Goal: Information Seeking & Learning: Find specific page/section

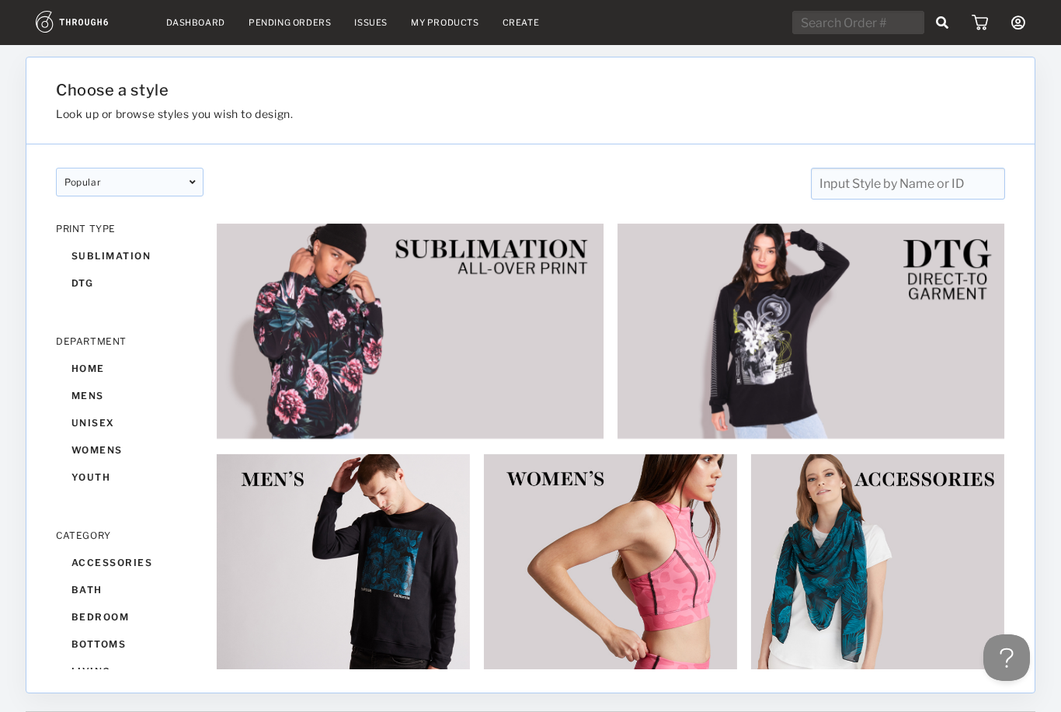
click at [922, 195] on input "text" at bounding box center [908, 184] width 194 height 32
click at [426, 23] on link "My Products" at bounding box center [445, 22] width 68 height 11
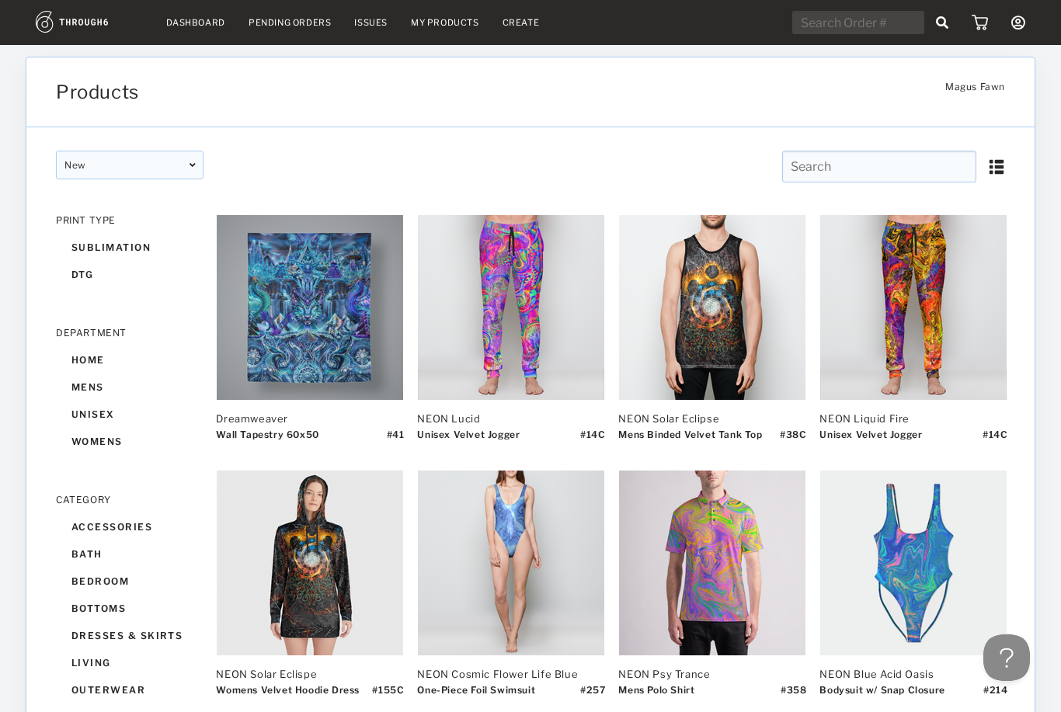
click at [911, 174] on input "text" at bounding box center [879, 167] width 194 height 32
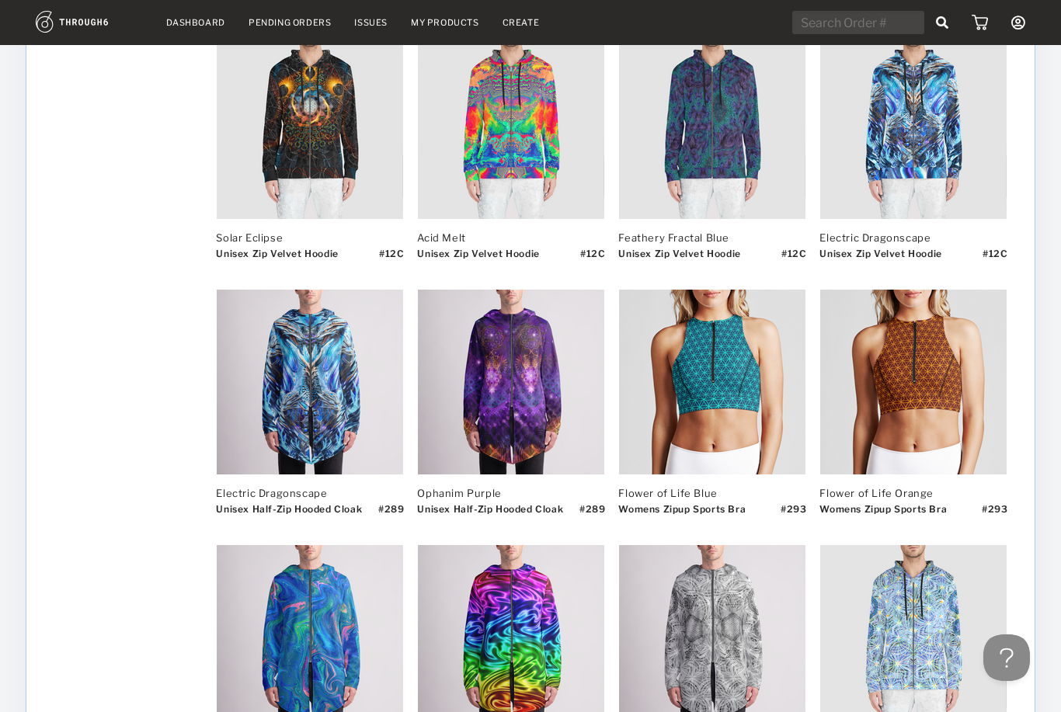
scroll to position [1691, 0]
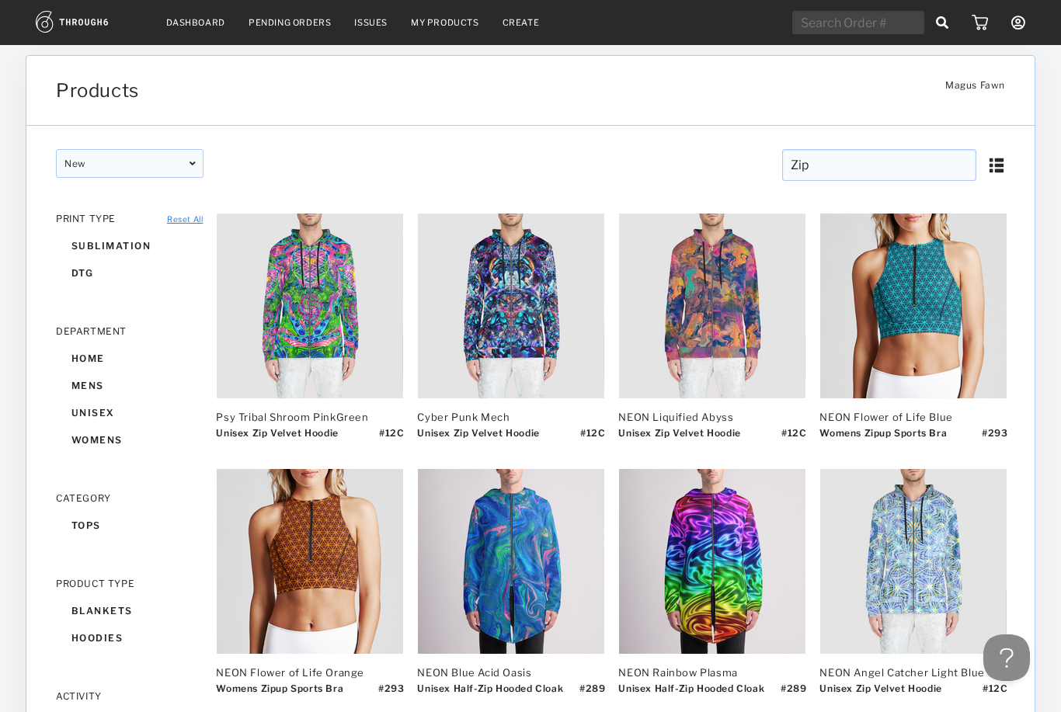
click at [920, 156] on input "Zip" at bounding box center [879, 165] width 194 height 32
click at [912, 164] on input "Zip" at bounding box center [879, 166] width 194 height 32
click at [911, 165] on input "Zip" at bounding box center [879, 166] width 194 height 32
type input "Enochian"
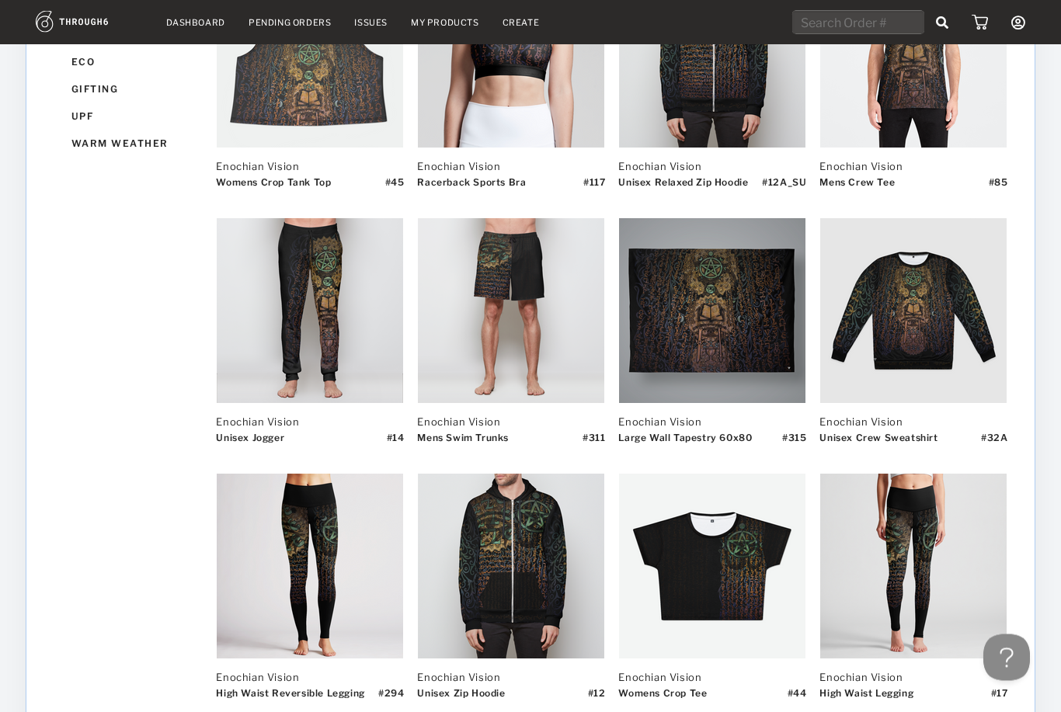
scroll to position [1785, 0]
click at [563, 550] on img at bounding box center [511, 566] width 186 height 185
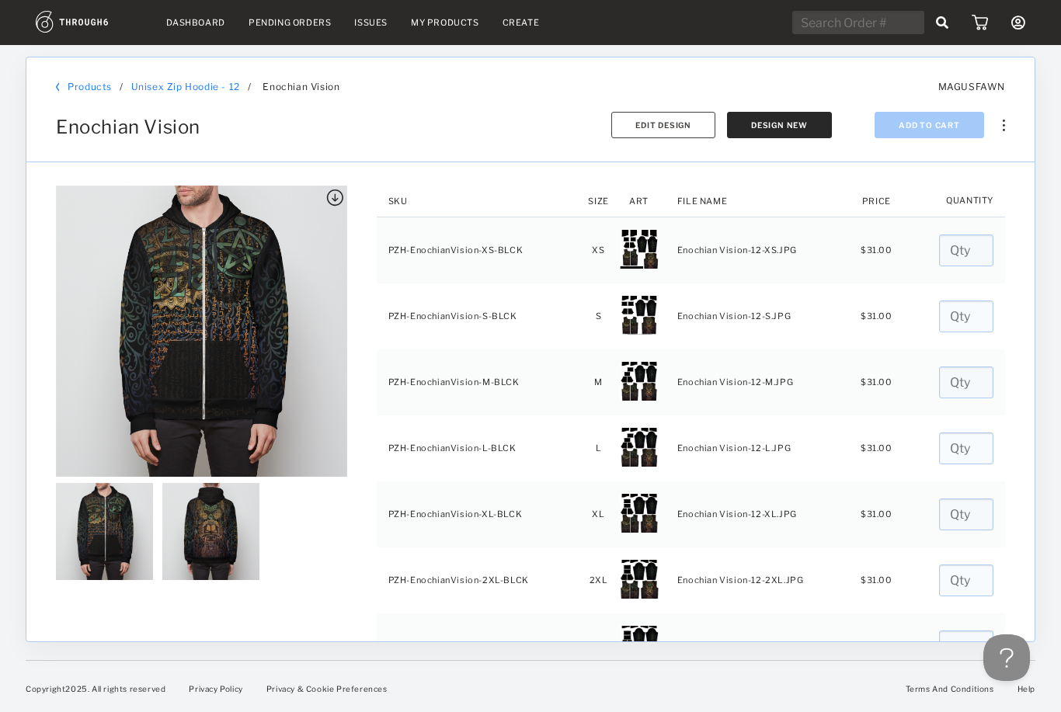
click at [748, 240] on td "Enochian Vision-12-XS.JPG" at bounding box center [759, 250] width 188 height 67
